Goal: Task Accomplishment & Management: Complete application form

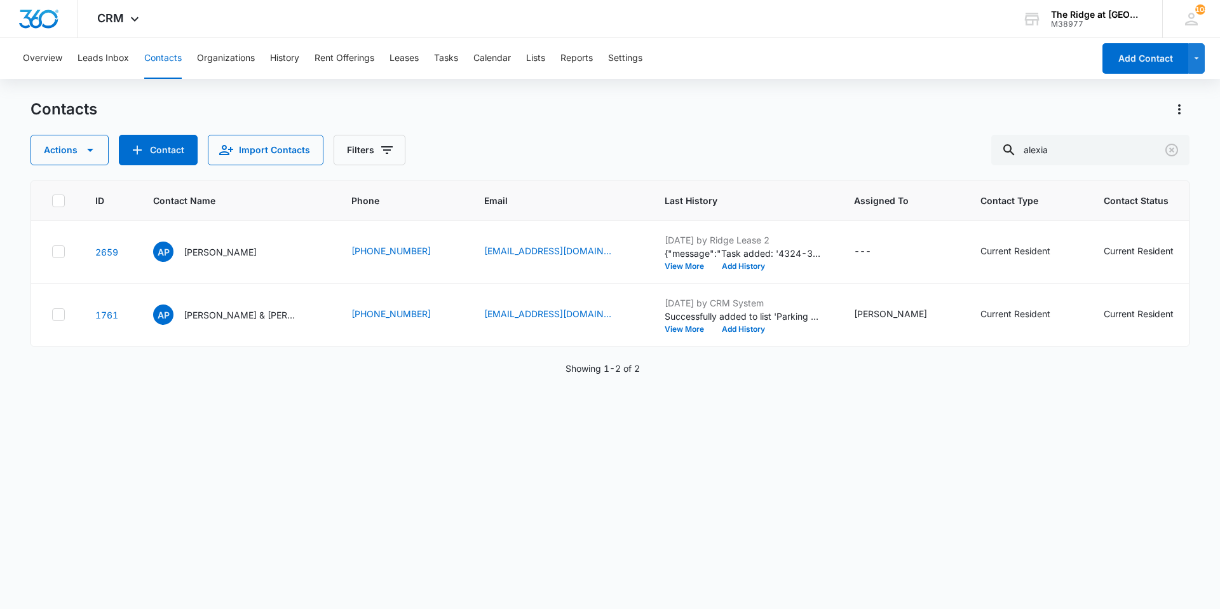
click at [155, 55] on button "Contacts" at bounding box center [162, 58] width 37 height 41
drag, startPoint x: 1077, startPoint y: 154, endPoint x: 1032, endPoint y: 159, distance: 46.0
click at [1032, 159] on input "alexia" at bounding box center [1090, 150] width 198 height 30
type input "4326-305"
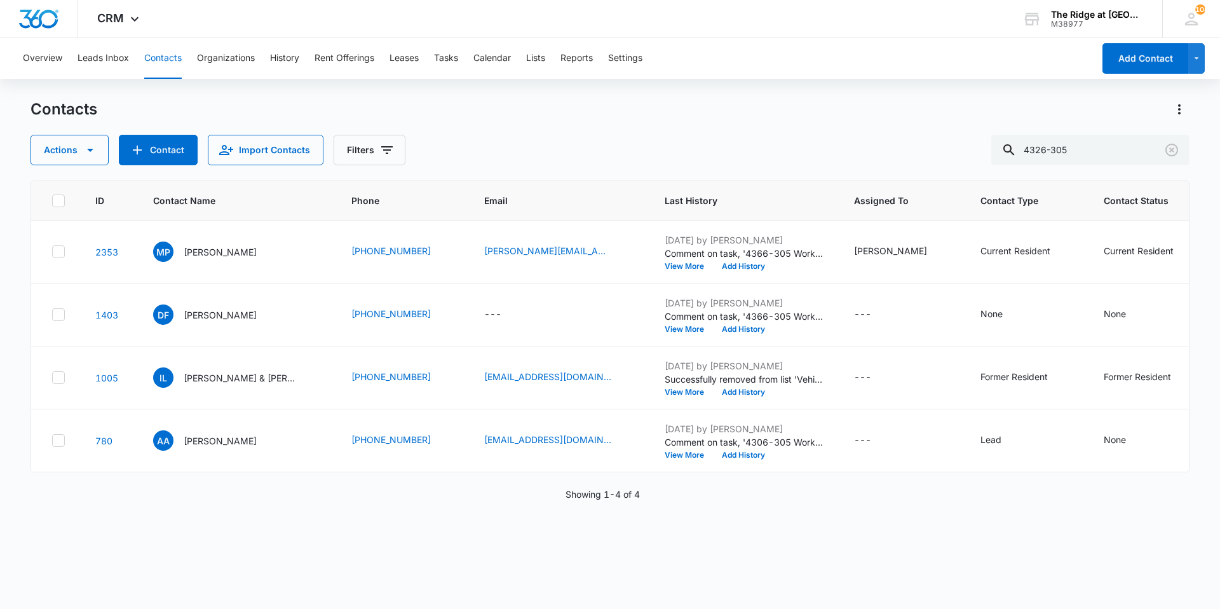
click at [154, 50] on button "Contacts" at bounding box center [162, 58] width 37 height 41
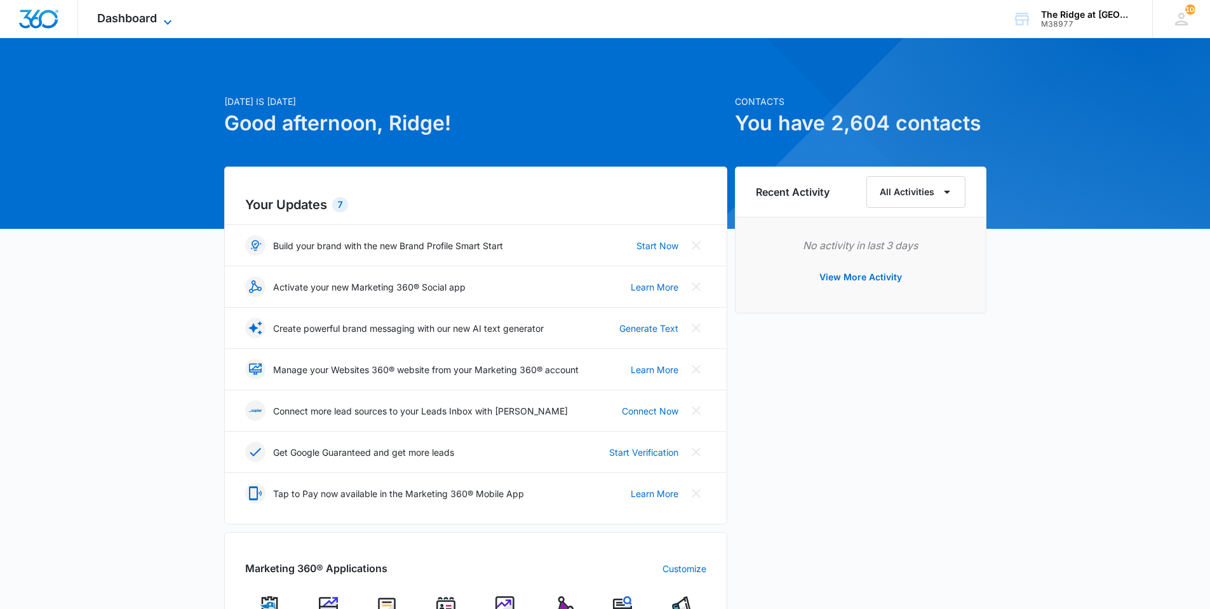
click at [135, 21] on span "Dashboard" at bounding box center [127, 17] width 60 height 13
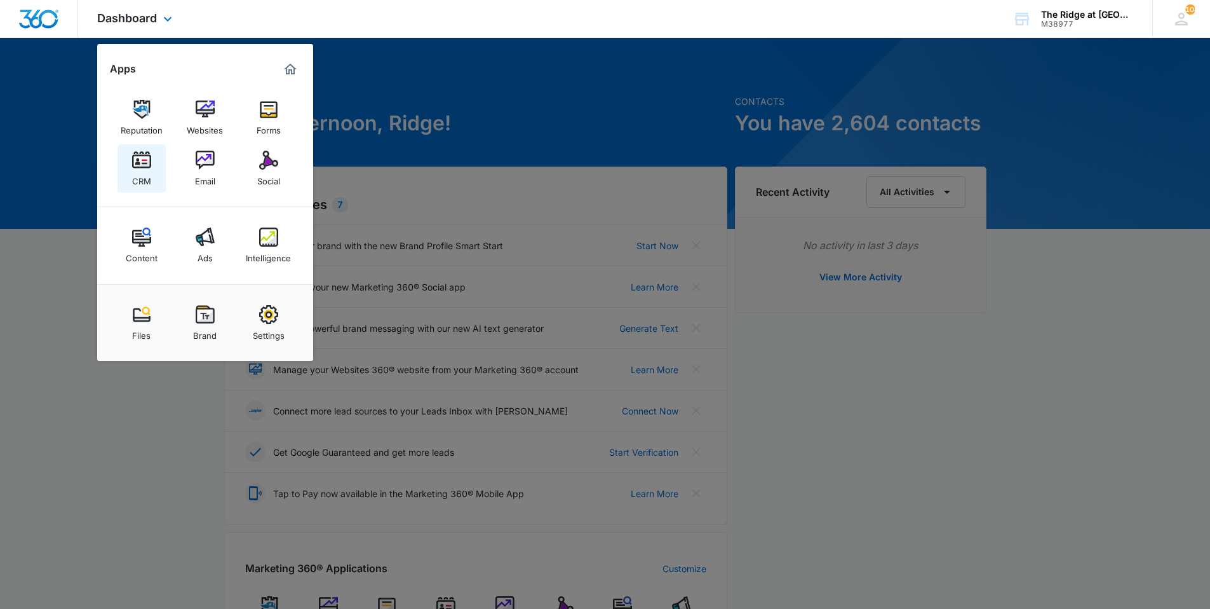
click at [151, 152] on img at bounding box center [141, 160] width 19 height 19
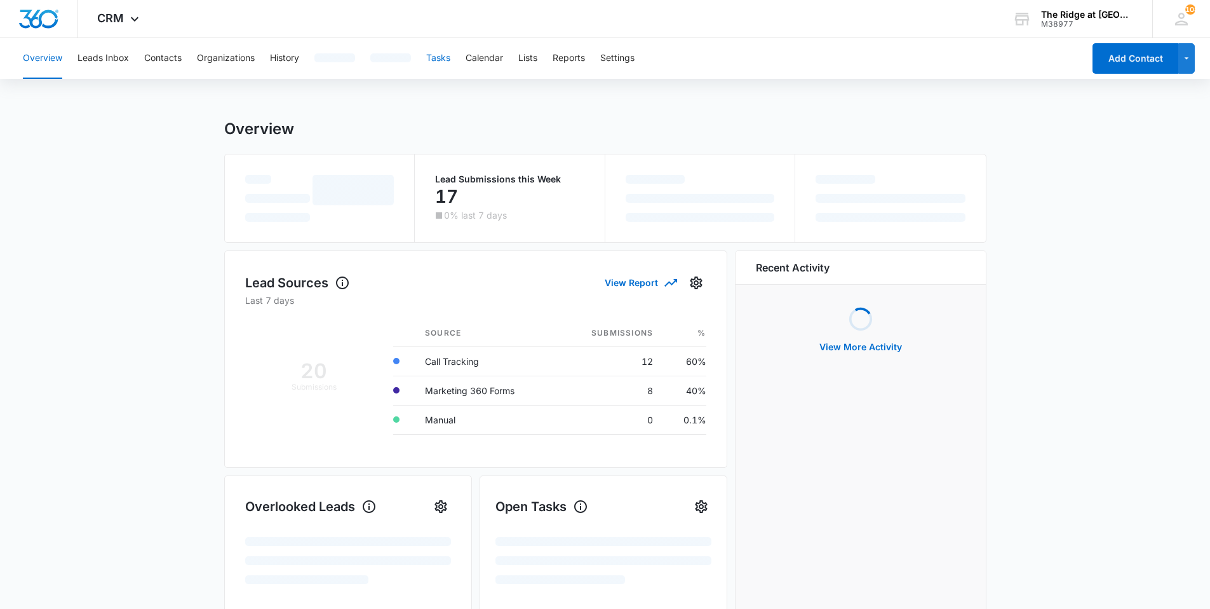
click at [445, 65] on button "Tasks" at bounding box center [438, 58] width 24 height 41
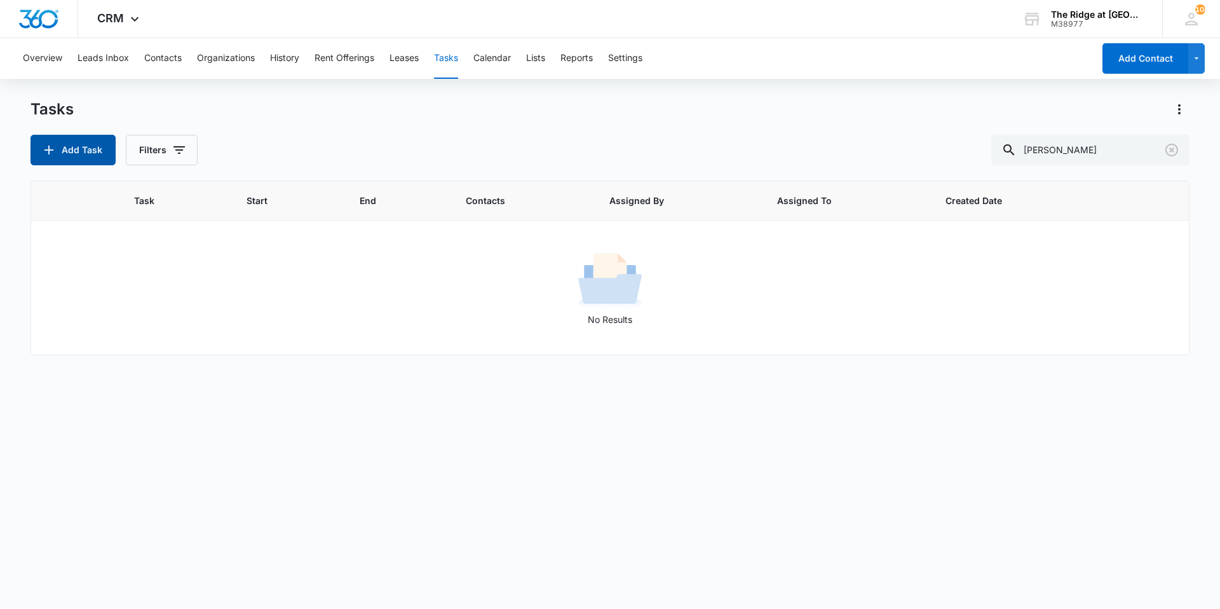
click at [90, 150] on button "Add Task" at bounding box center [72, 150] width 85 height 30
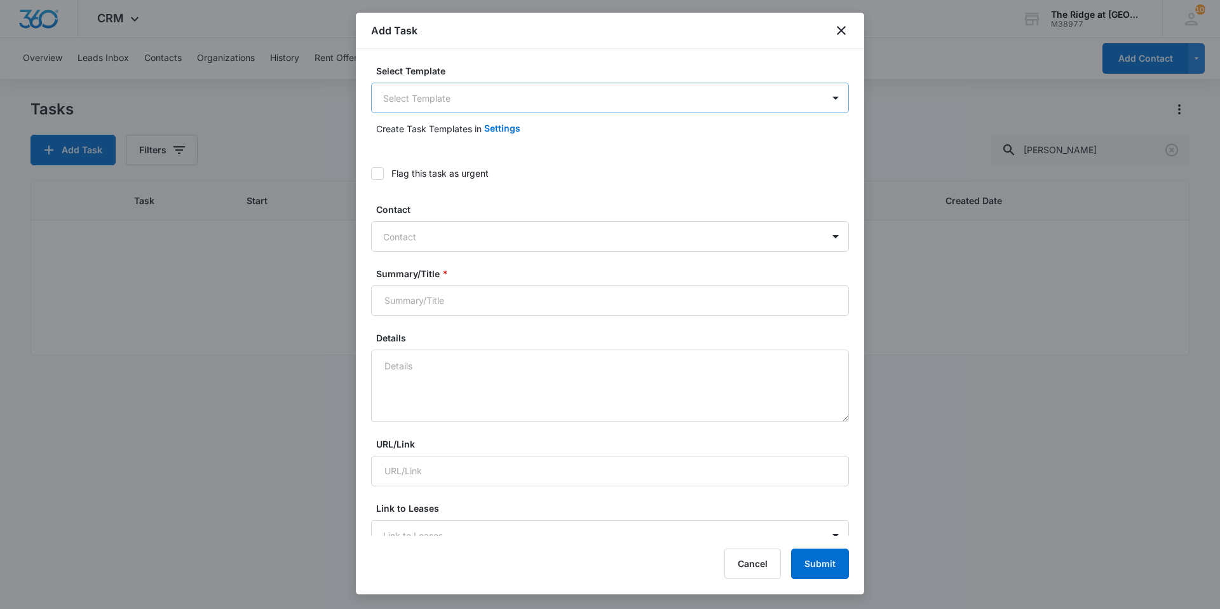
click at [442, 111] on body "CRM Apps Reputation Websites Forms CRM Email Social Content Ads Intelligence Fi…" at bounding box center [610, 304] width 1220 height 609
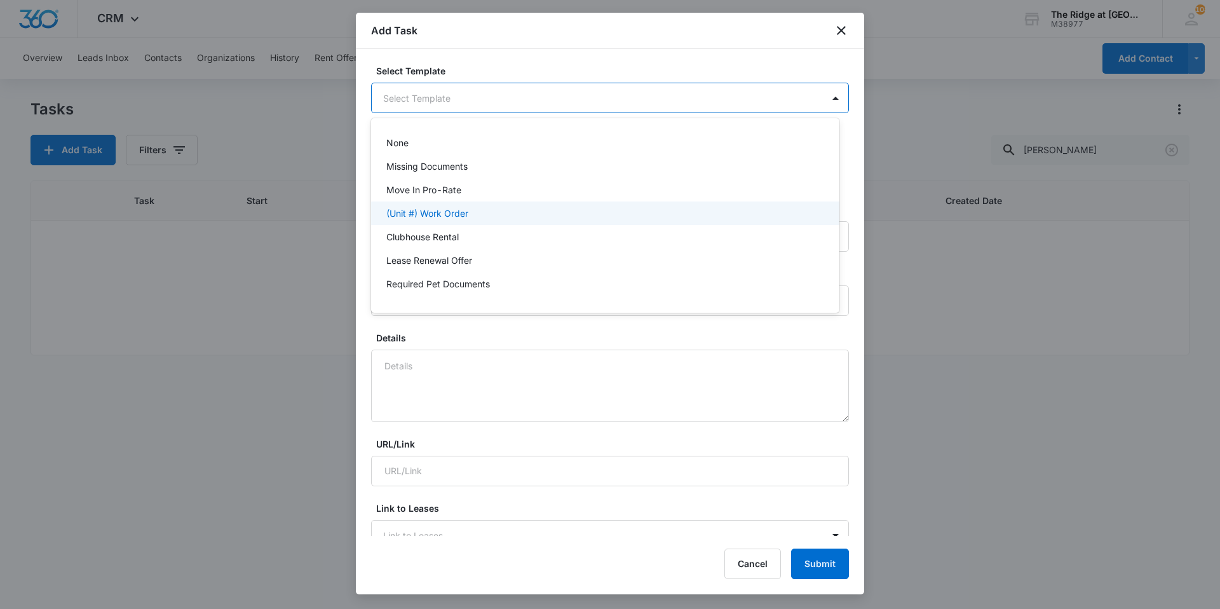
click at [436, 210] on p "(Unit #) Work Order" at bounding box center [427, 212] width 82 height 13
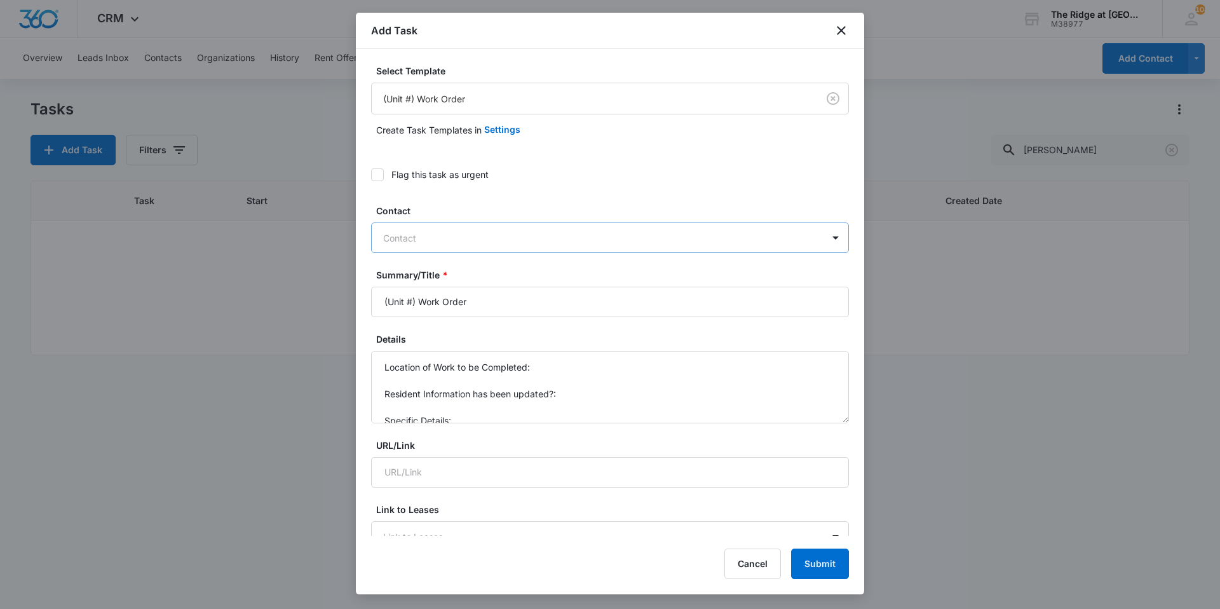
click at [418, 233] on div at bounding box center [602, 238] width 438 height 16
drag, startPoint x: 415, startPoint y: 302, endPoint x: 376, endPoint y: 306, distance: 39.6
click at [377, 306] on input "(Unit #) Work Order" at bounding box center [610, 302] width 478 height 30
type input "4344-301 Work Order"
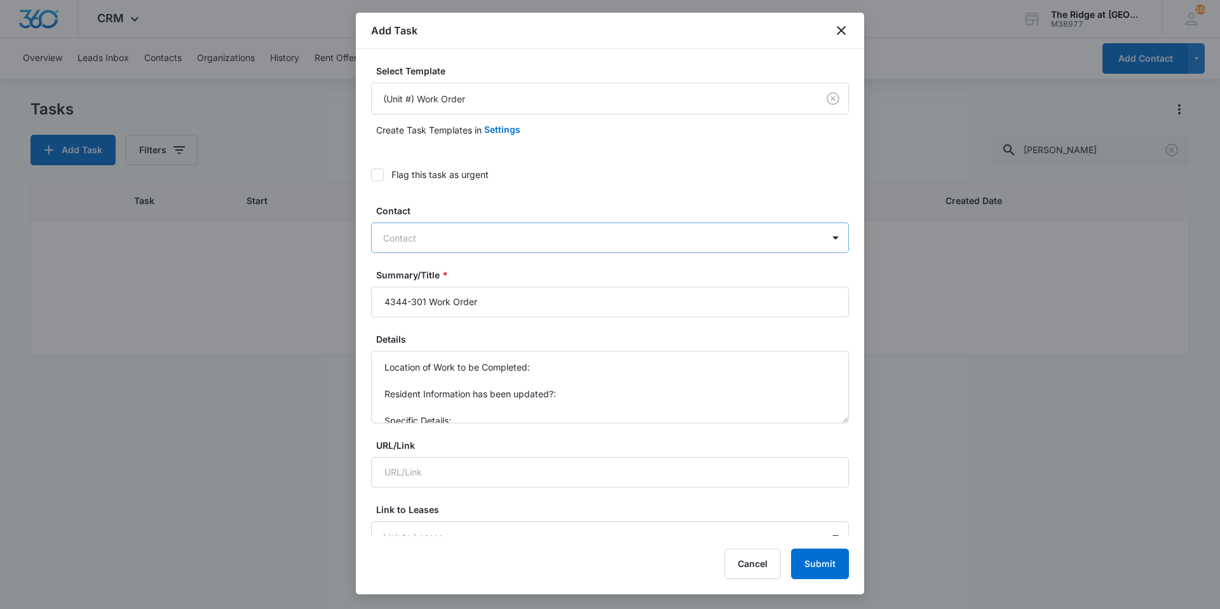
click at [398, 231] on div at bounding box center [602, 238] width 438 height 16
type input "zane"
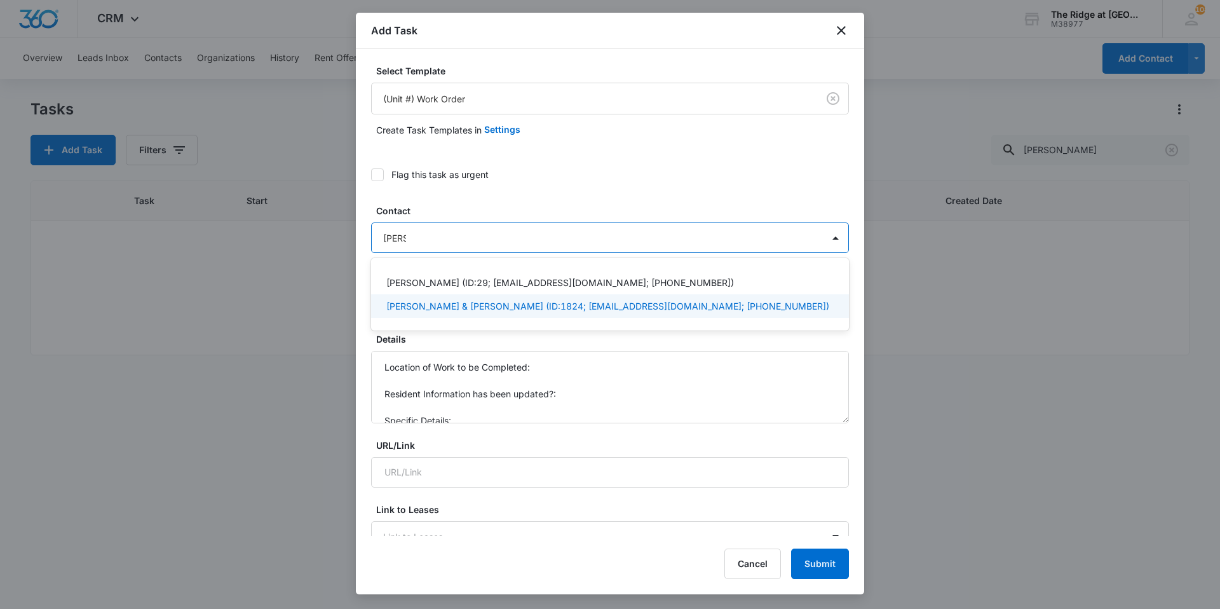
click at [429, 300] on p "Matix Sisneros & Zane Williams (ID:1824; matixsisneros@gmail.com; (970) 459-730…" at bounding box center [607, 305] width 443 height 13
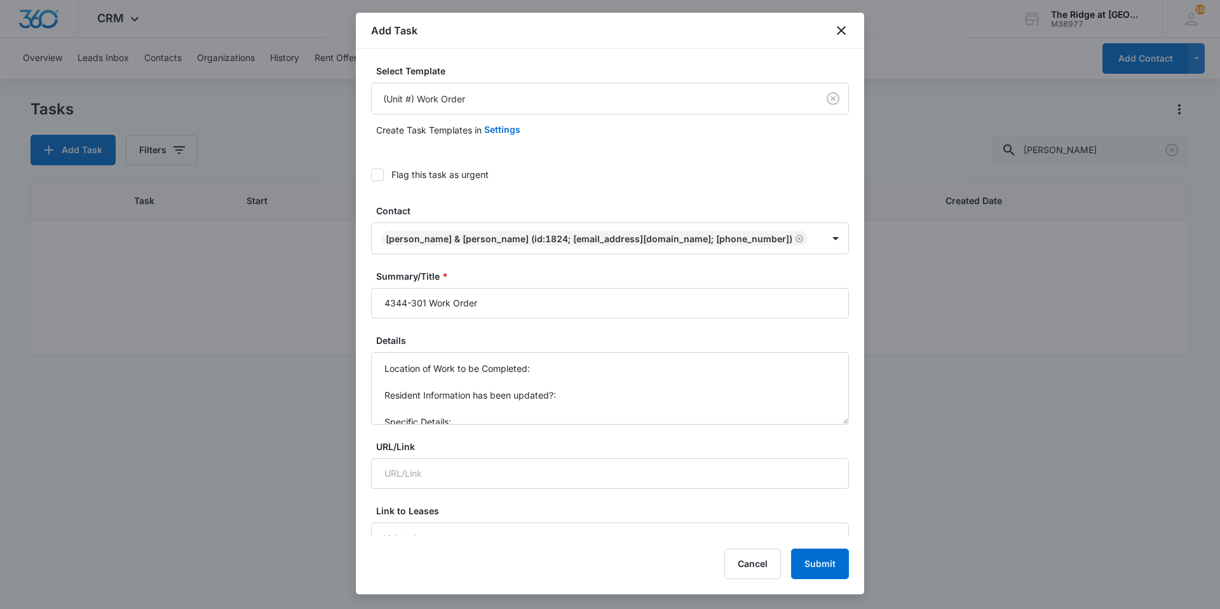
click at [435, 208] on label "Contact" at bounding box center [615, 210] width 478 height 13
click at [538, 308] on input "4344-301 Work Order" at bounding box center [610, 303] width 478 height 30
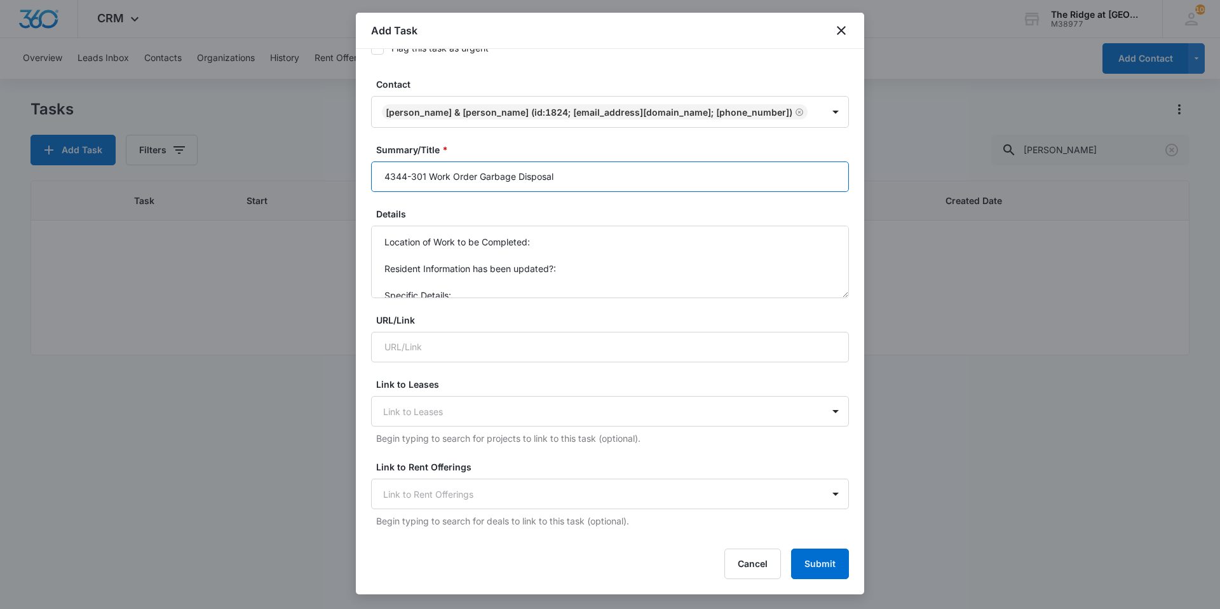
scroll to position [127, 0]
click at [476, 179] on input "4344-301 Work Order Garbage Disposal" at bounding box center [610, 176] width 478 height 30
type input "4344-301 Work Order - Garbage Disposal"
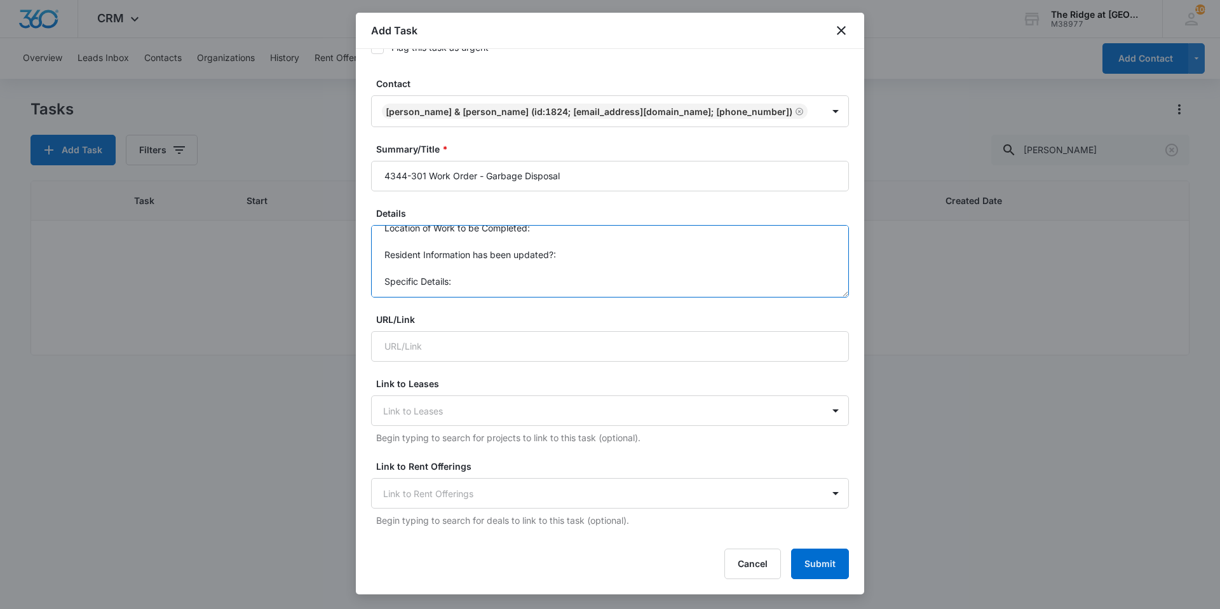
drag, startPoint x: 381, startPoint y: 241, endPoint x: 497, endPoint y: 297, distance: 129.6
click at [497, 297] on textarea "Location of Work to be Completed: Resident Information has been updated?: Speci…" at bounding box center [610, 261] width 478 height 72
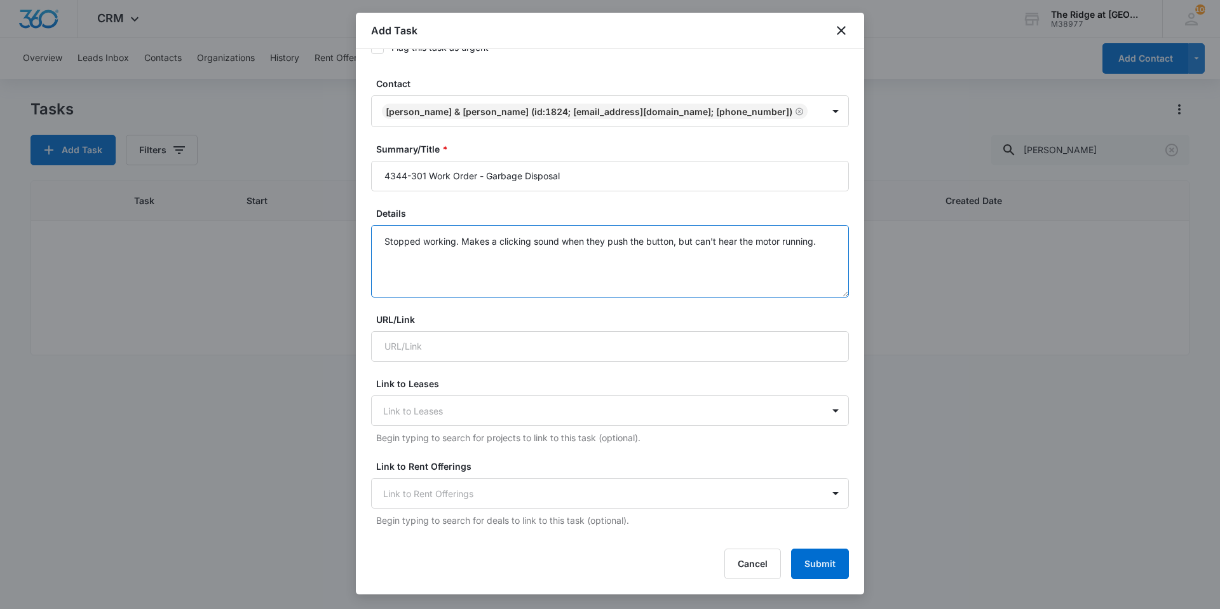
scroll to position [508, 0]
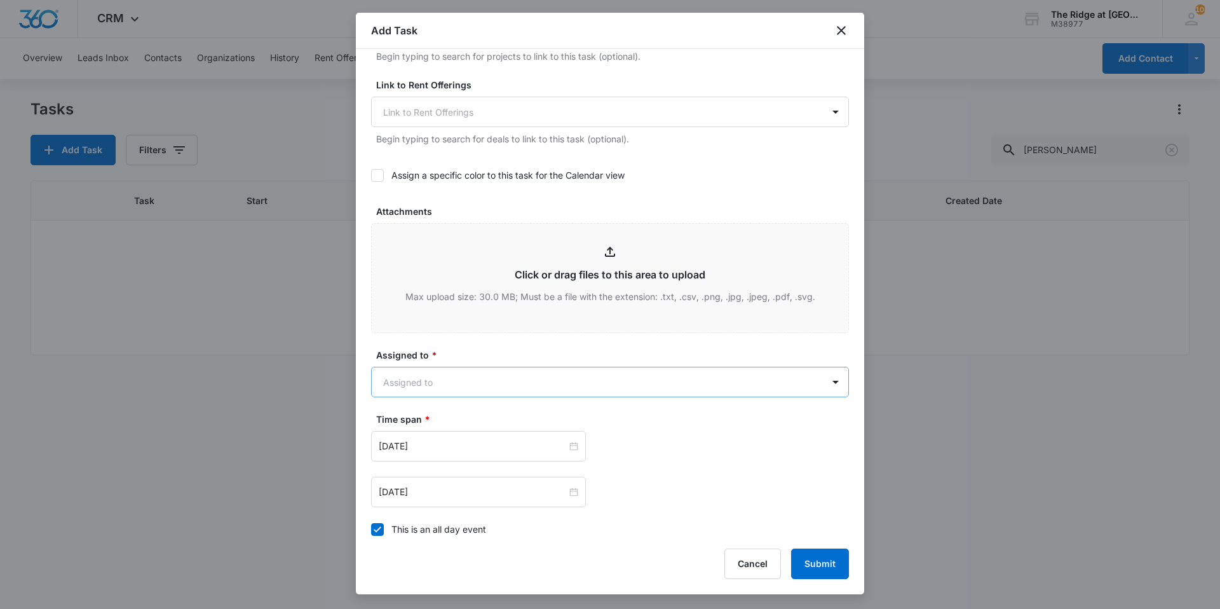
type textarea "Stopped working. Makes a clicking sound when they push the button, but can't he…"
click at [469, 392] on body "CRM Apps Reputation Websites Forms CRM Email Social Content Ads Intelligence Fi…" at bounding box center [610, 304] width 1220 height 609
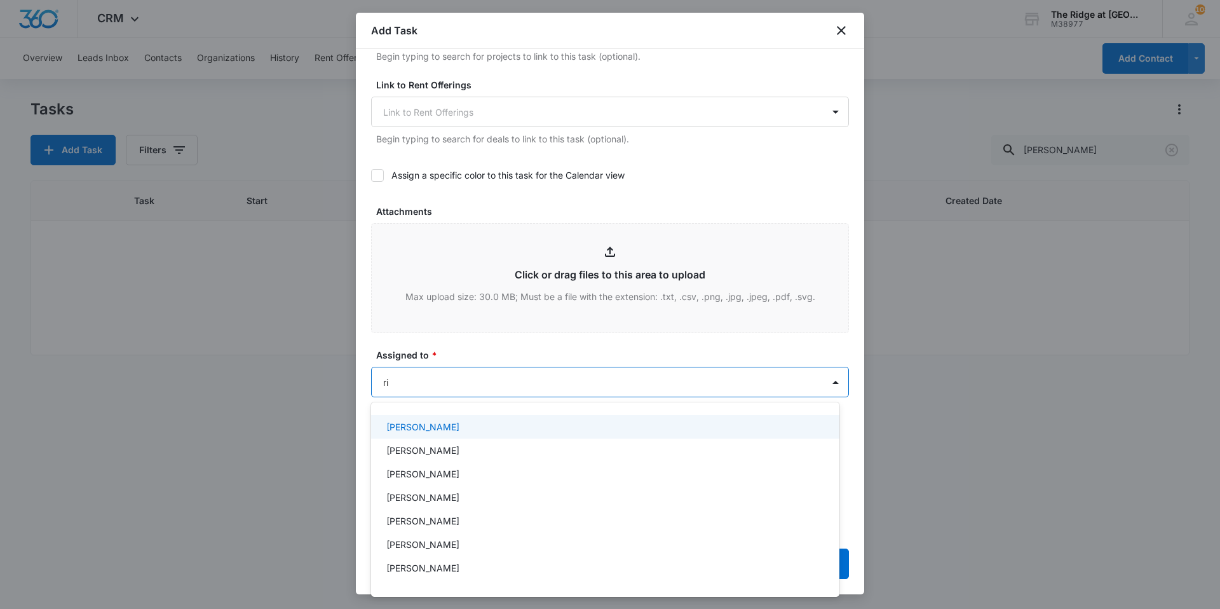
type input "ric"
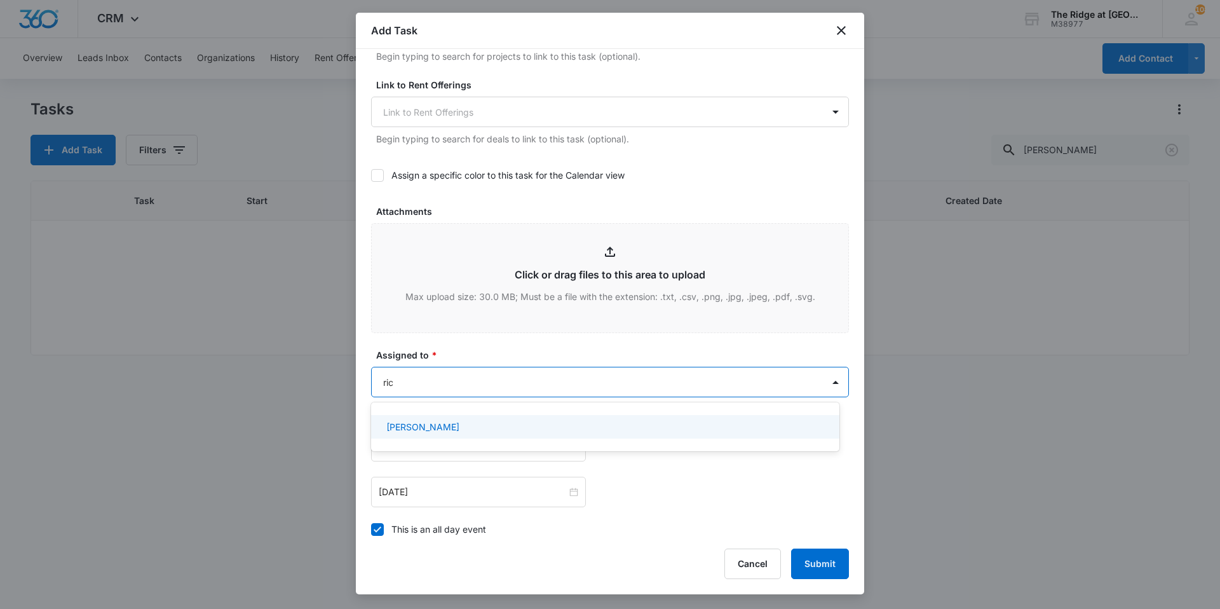
click at [472, 428] on div "Ricardo Marin" at bounding box center [603, 426] width 435 height 13
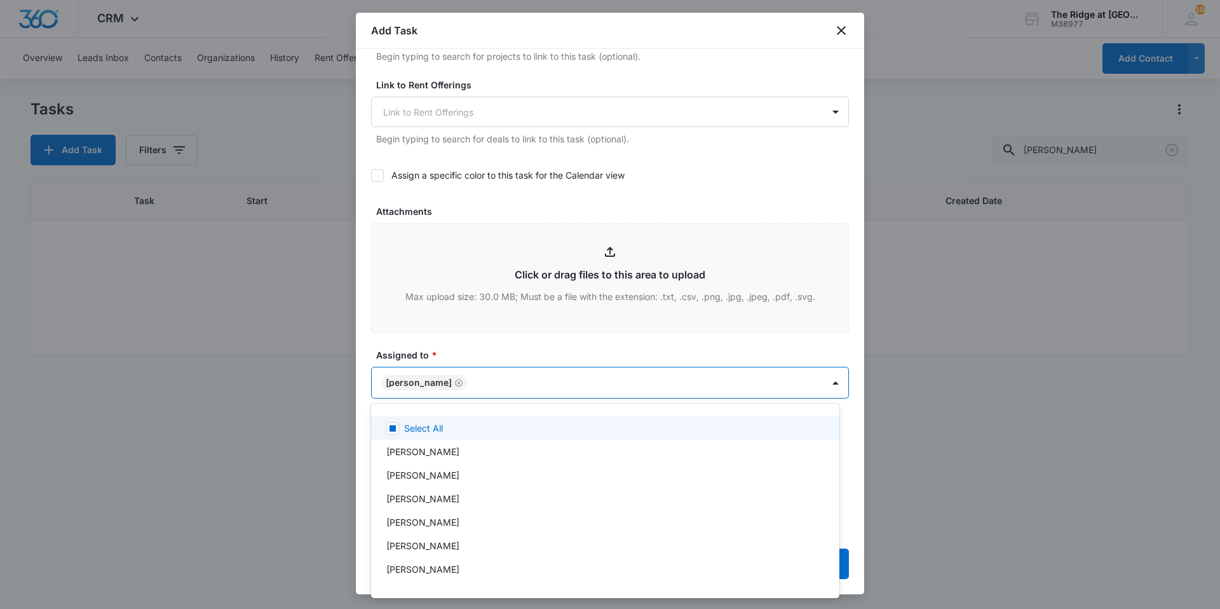
click at [486, 348] on div at bounding box center [610, 304] width 1220 height 609
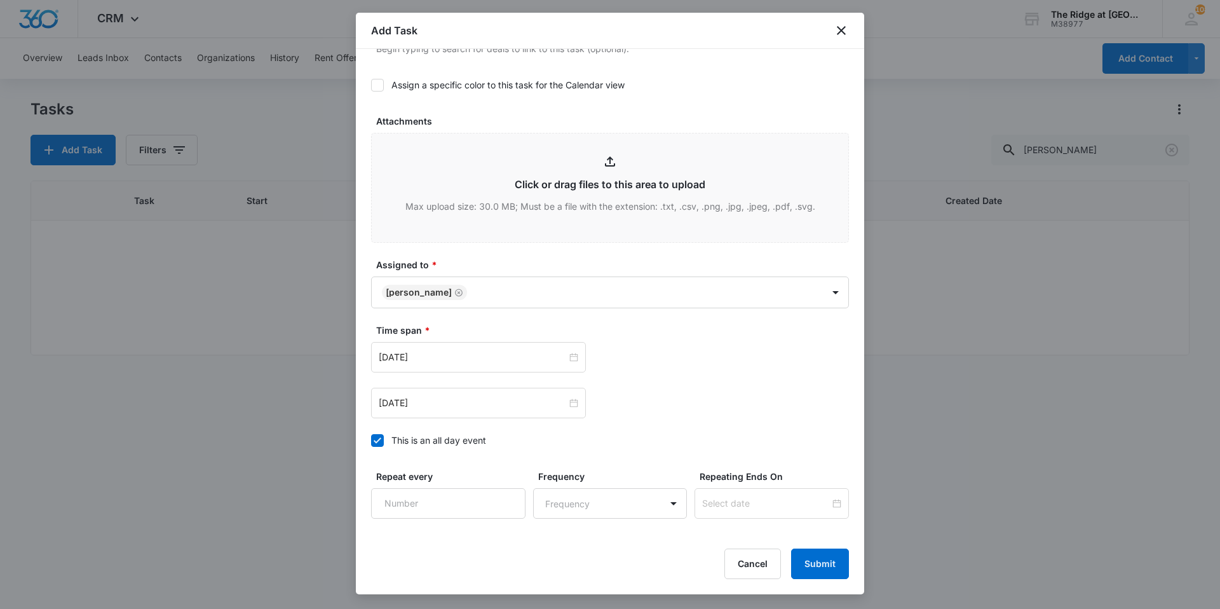
scroll to position [689, 0]
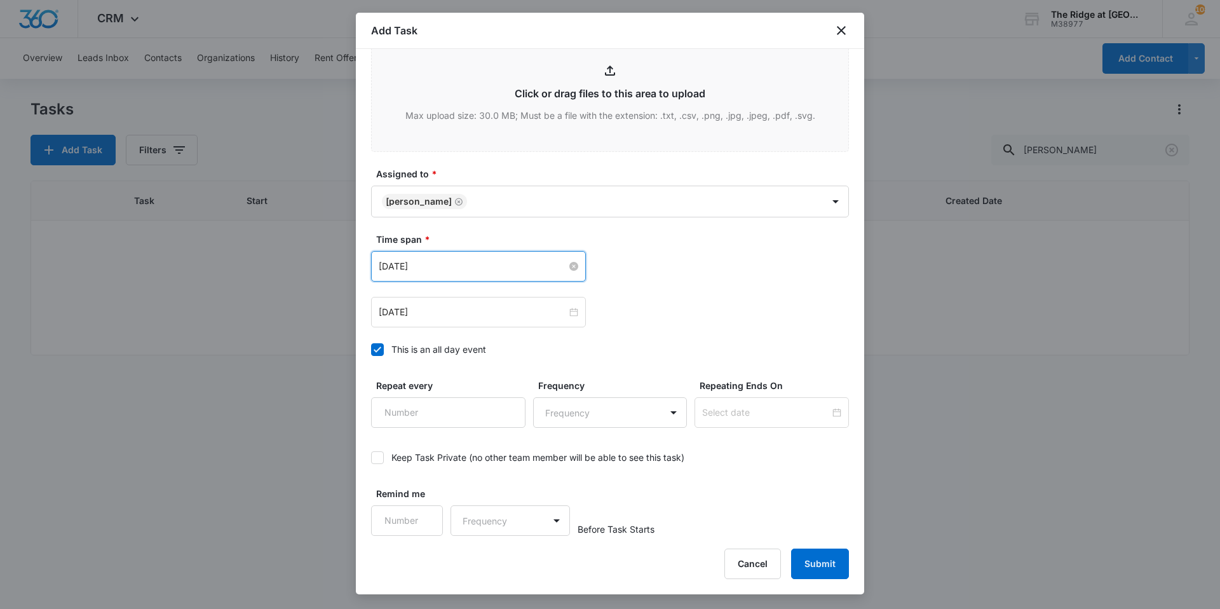
click at [471, 265] on input "Aug 1, 2023" at bounding box center [473, 266] width 188 height 14
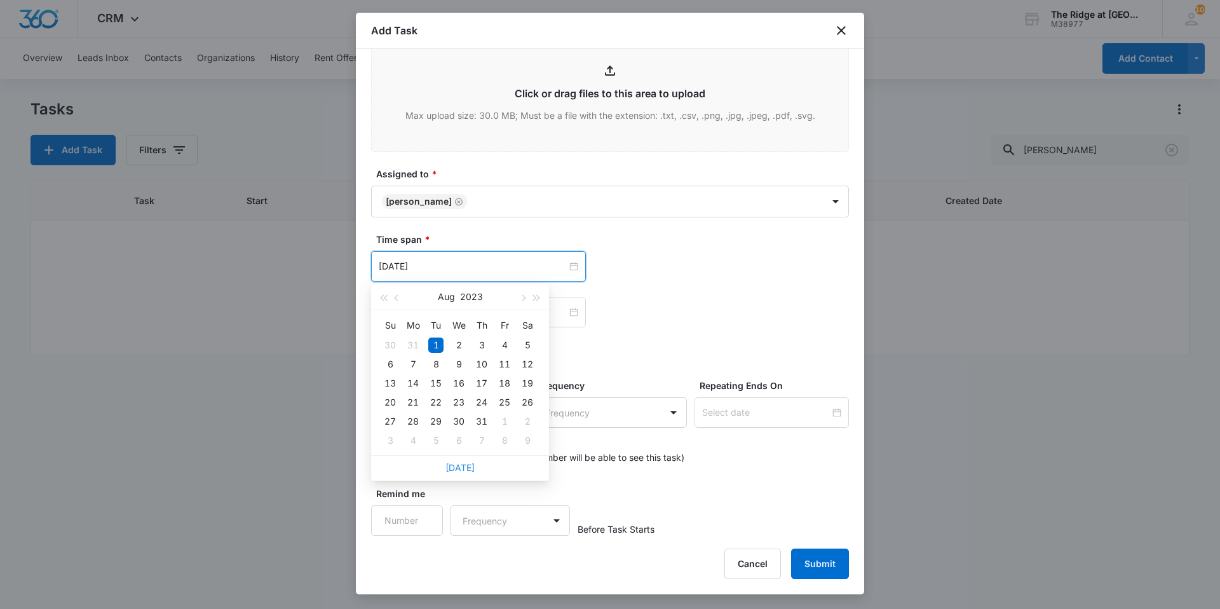
click at [464, 469] on link "Today" at bounding box center [459, 467] width 29 height 11
type input "Sep 16, 2025"
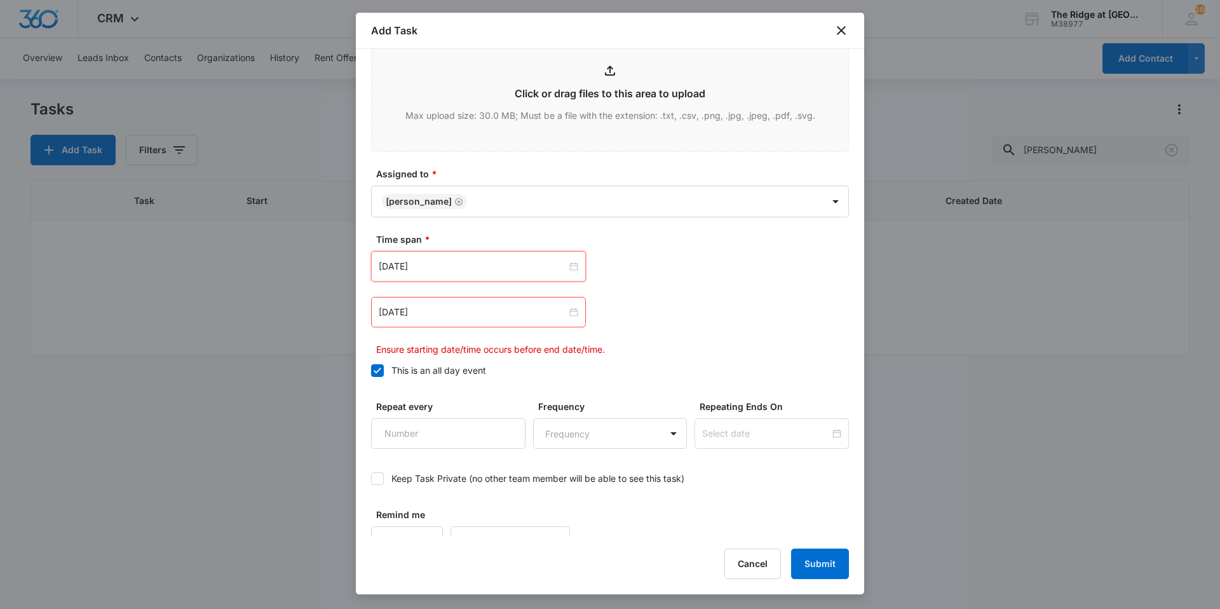
click at [452, 323] on div "Aug 2, 2023" at bounding box center [478, 312] width 215 height 30
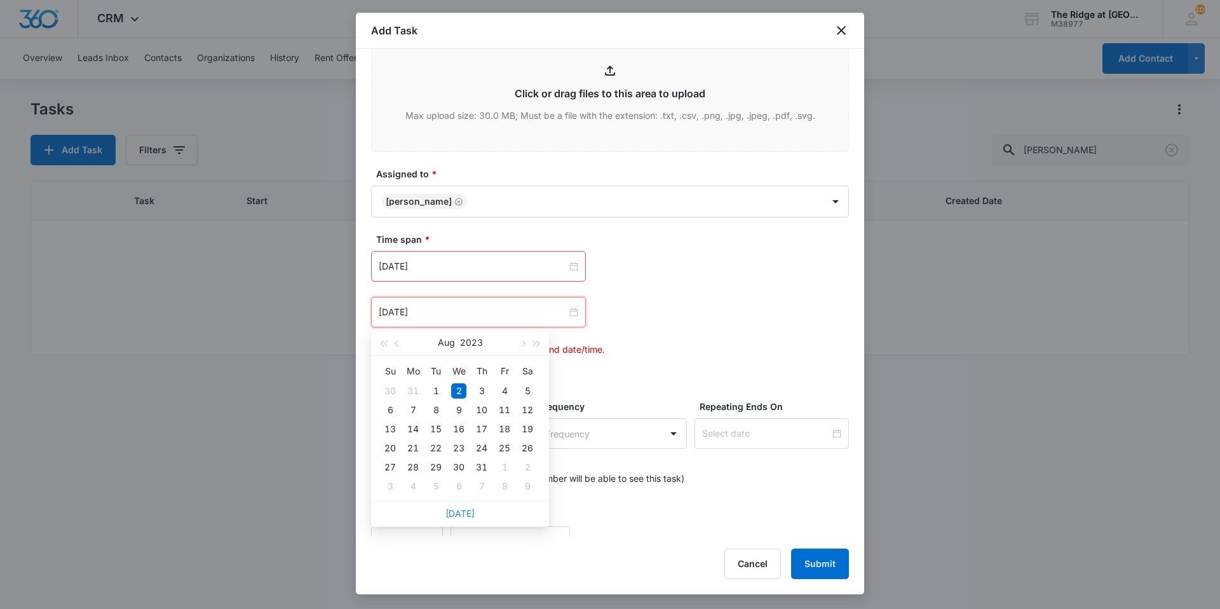
click at [464, 511] on link "Today" at bounding box center [459, 513] width 29 height 11
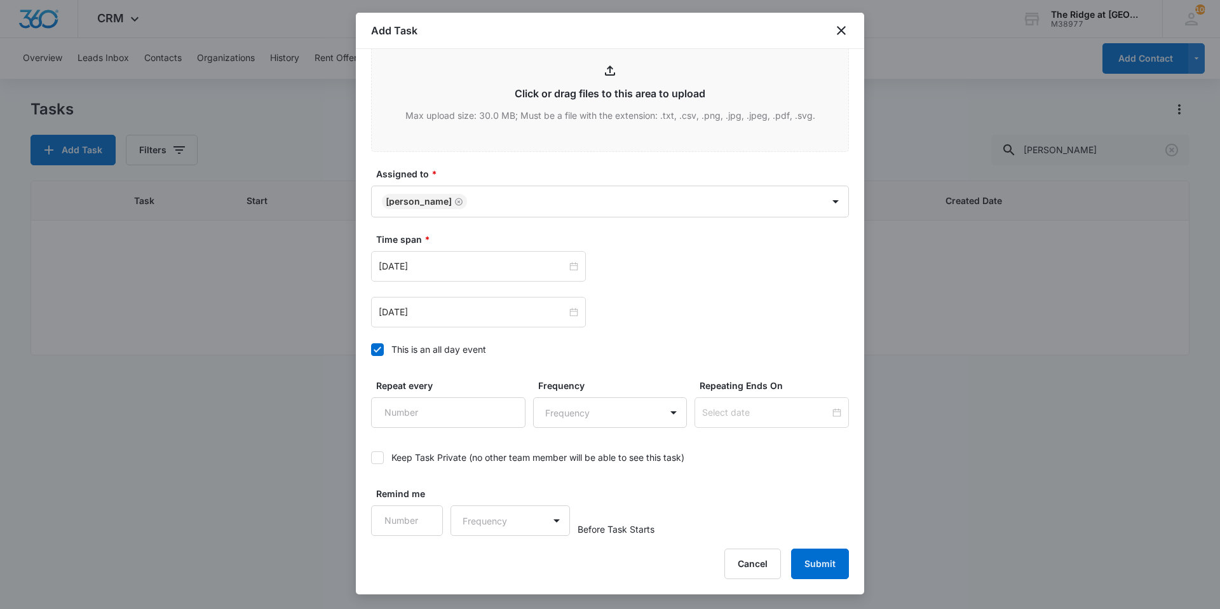
click at [440, 320] on div "Sep 16, 2025" at bounding box center [478, 312] width 215 height 30
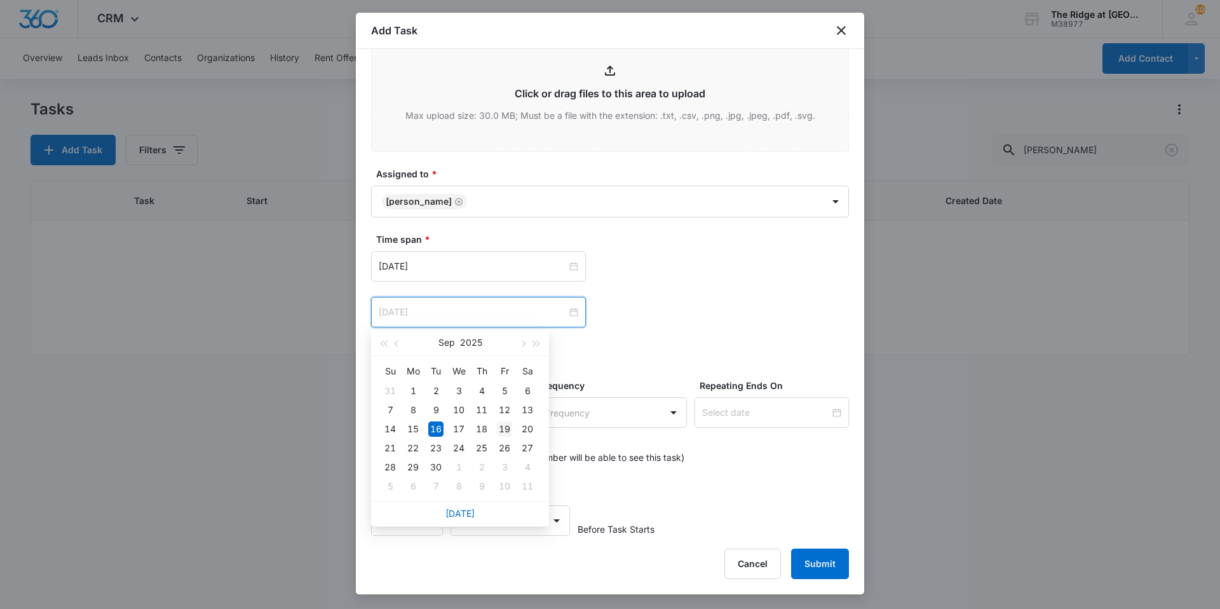
type input "Sep 19, 2025"
click at [510, 429] on div "19" at bounding box center [504, 428] width 15 height 15
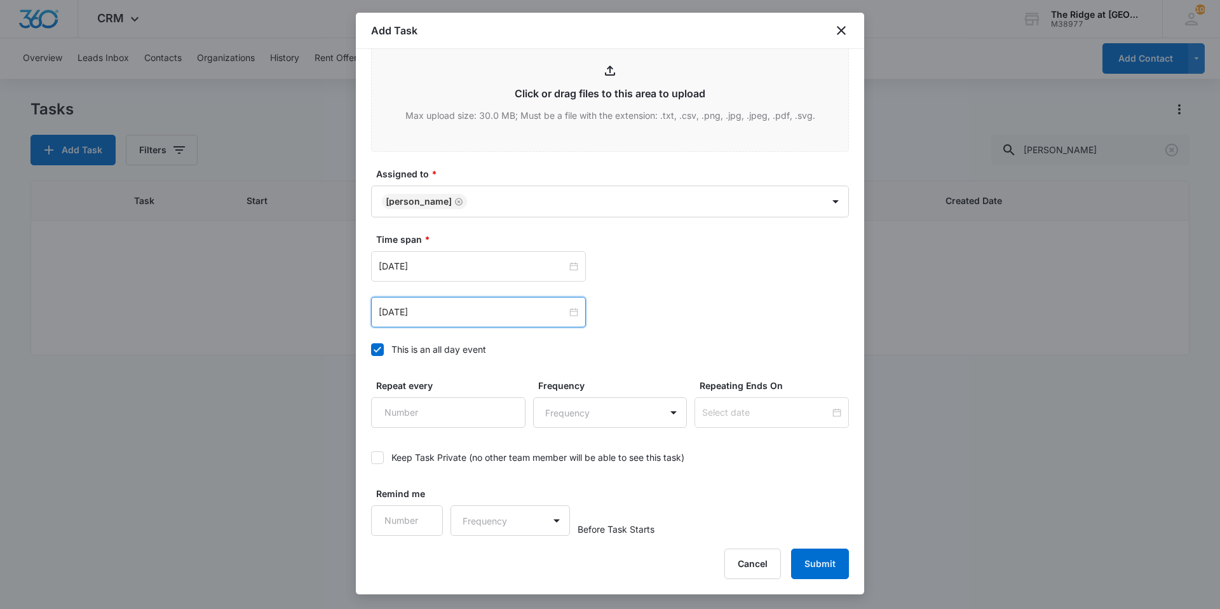
click at [641, 317] on div "Sep 19, 2025 Sep 2025 Su Mo Tu We Th Fr Sa 31 1 2 3 4 5 6 7 8 9 10 11 12 13 14 …" at bounding box center [610, 312] width 478 height 30
click at [822, 570] on button "Submit" at bounding box center [820, 563] width 58 height 30
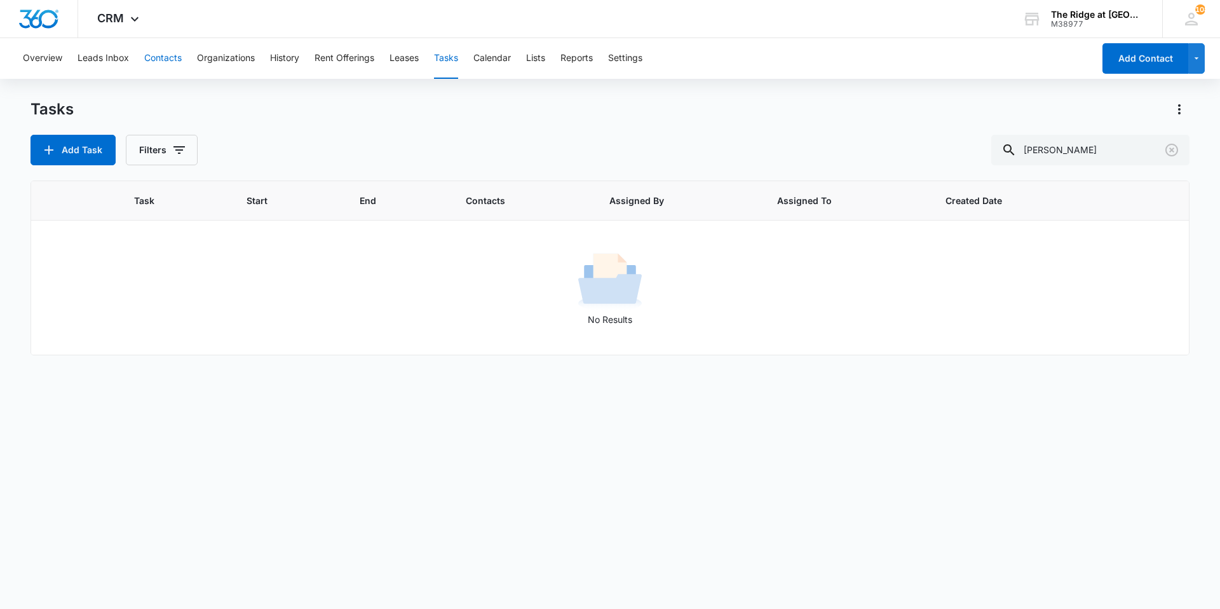
click at [166, 62] on button "Contacts" at bounding box center [162, 58] width 37 height 41
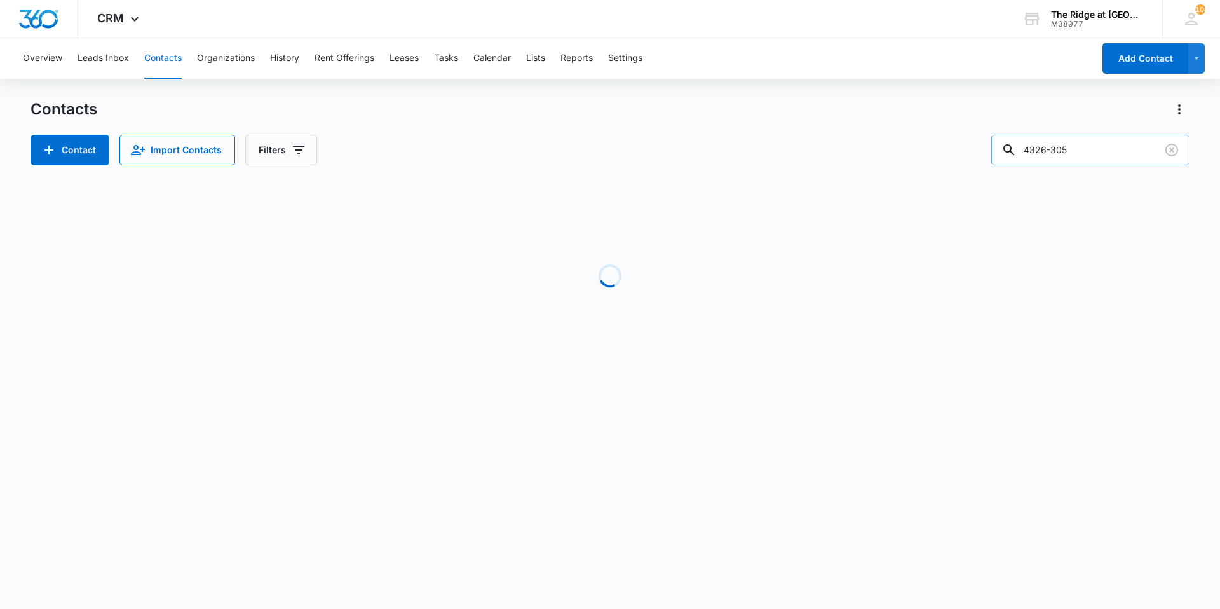
drag, startPoint x: 1072, startPoint y: 149, endPoint x: 1086, endPoint y: 149, distance: 13.4
click at [1086, 149] on input "4326-305" at bounding box center [1090, 150] width 198 height 30
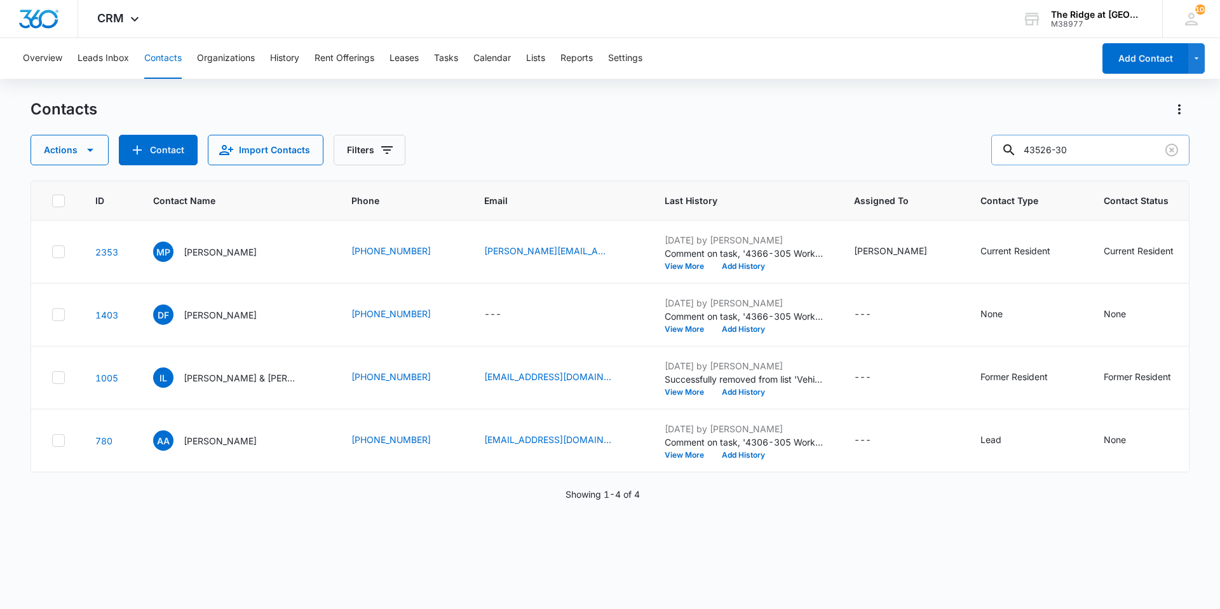
click at [1084, 149] on input "43526-30" at bounding box center [1090, 150] width 198 height 30
drag, startPoint x: 1084, startPoint y: 149, endPoint x: 1015, endPoint y: 149, distance: 69.9
click at [1015, 149] on div "43526-30" at bounding box center [1090, 150] width 198 height 30
type input "ben benson"
